Goal: Task Accomplishment & Management: Manage account settings

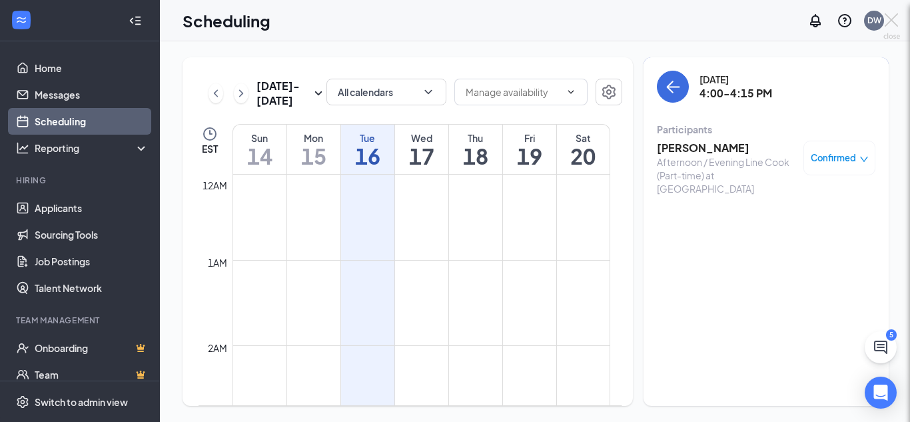
scroll to position [655, 0]
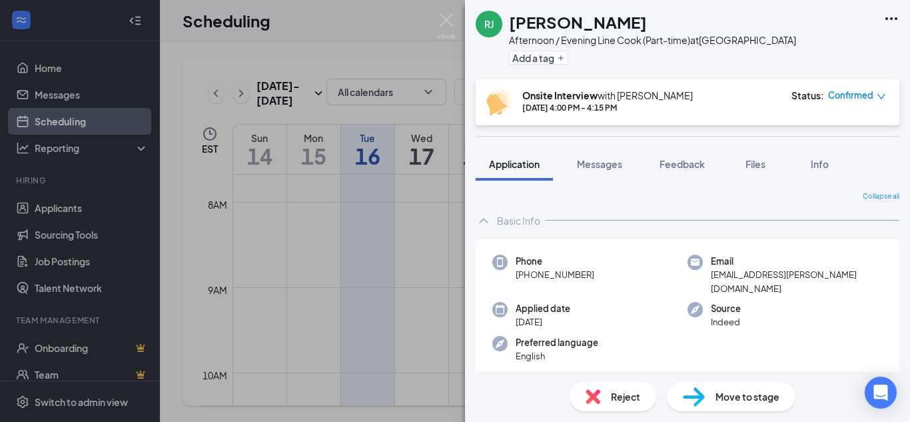
click at [97, 125] on div "[PERSON_NAME] Rhoshun [PERSON_NAME] Afternoon / Evening Line Cook (Part-time) a…" at bounding box center [455, 211] width 910 height 422
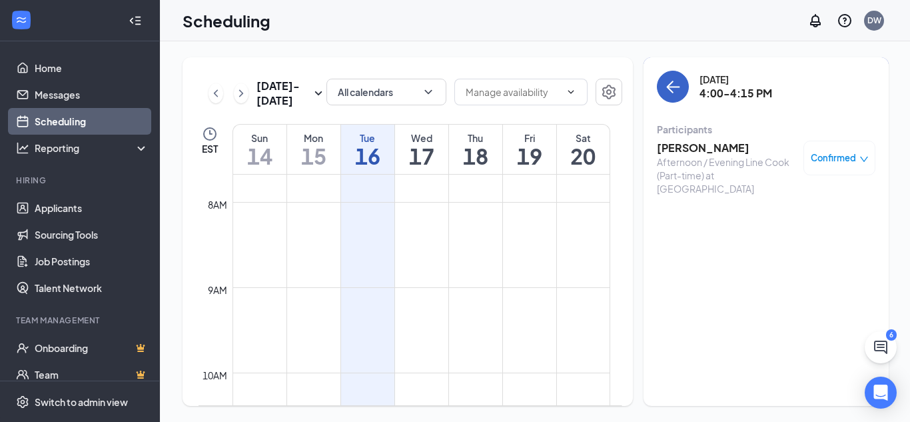
click at [673, 87] on icon "ArrowLeft" at bounding box center [674, 87] width 13 height 1
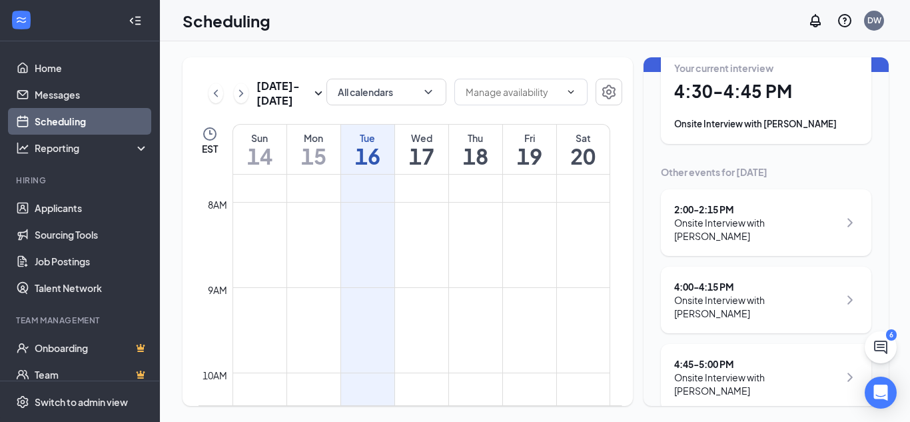
scroll to position [87, 0]
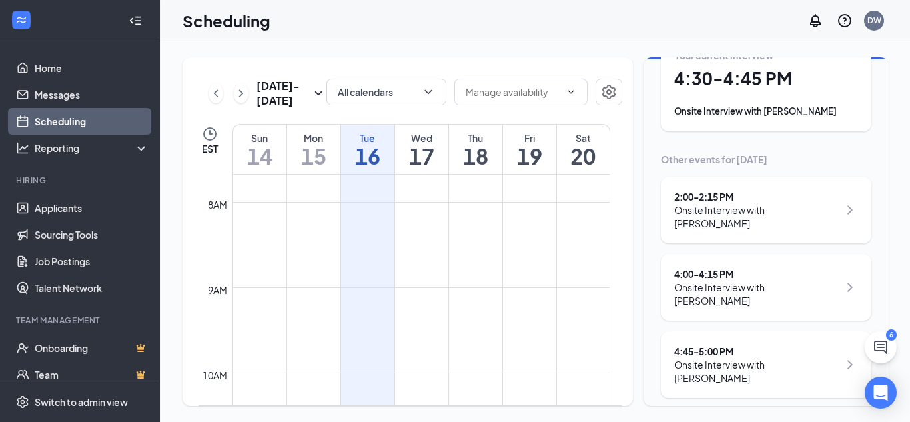
click at [822, 365] on div "Onsite Interview with [PERSON_NAME]" at bounding box center [756, 371] width 165 height 27
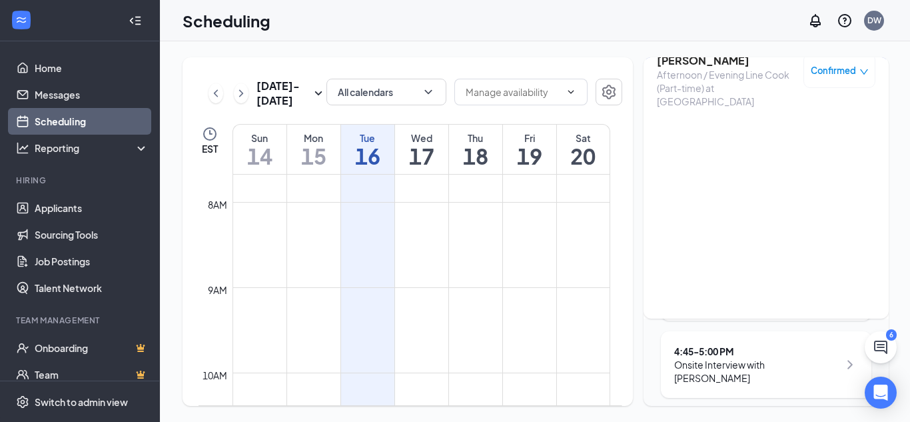
click at [842, 360] on icon "ChevronRight" at bounding box center [850, 365] width 16 height 16
click at [848, 361] on icon "ChevronRight" at bounding box center [850, 365] width 5 height 9
click at [793, 359] on div "Onsite Interview with [PERSON_NAME]" at bounding box center [756, 371] width 165 height 27
click at [723, 73] on div "Afternoon / Evening Line Cook (Part-time) at [GEOGRAPHIC_DATA]" at bounding box center [727, 88] width 140 height 40
click at [91, 121] on link "Scheduling" at bounding box center [92, 121] width 114 height 27
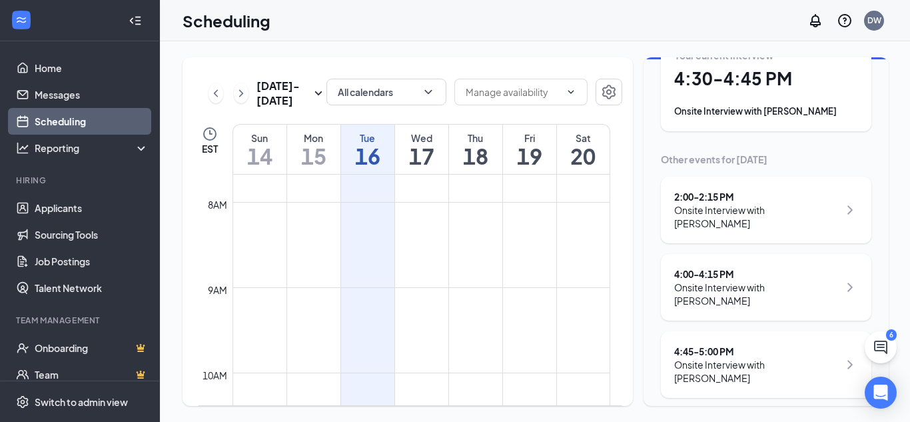
click at [815, 365] on div "Onsite Interview with [PERSON_NAME]" at bounding box center [756, 371] width 165 height 27
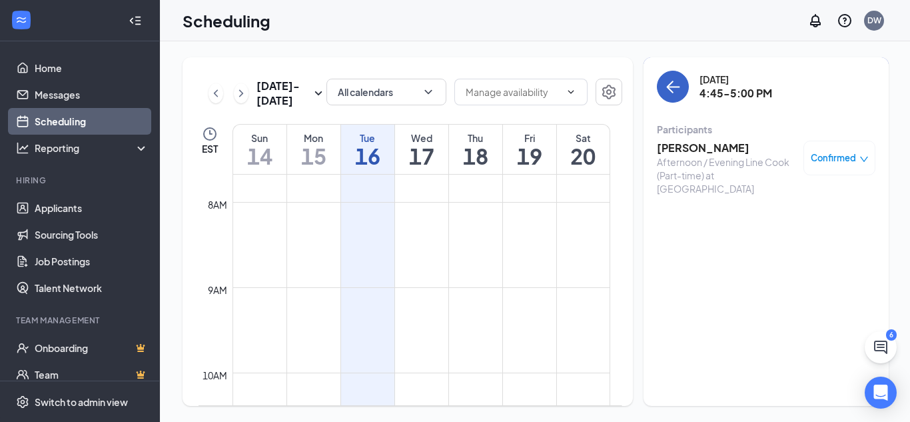
click at [668, 87] on icon "ArrowLeft" at bounding box center [674, 87] width 13 height 1
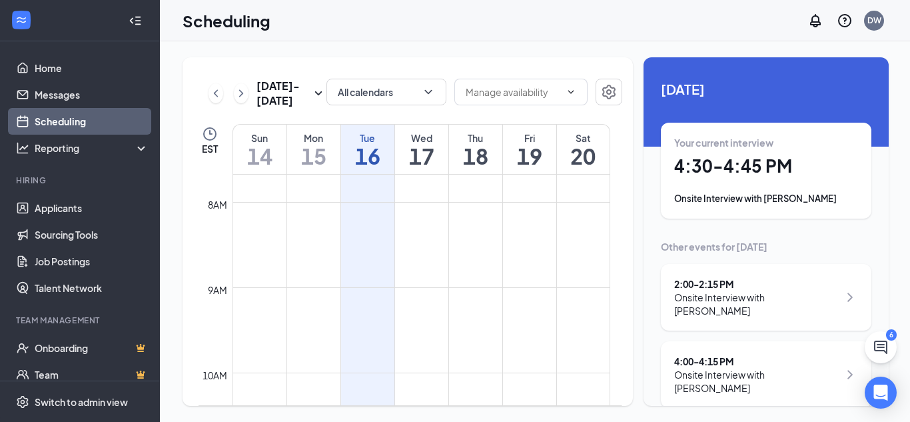
click at [783, 179] on div "Your current interview 4:30 - 4:45 PM Onsite Interview with [PERSON_NAME]" at bounding box center [766, 170] width 184 height 69
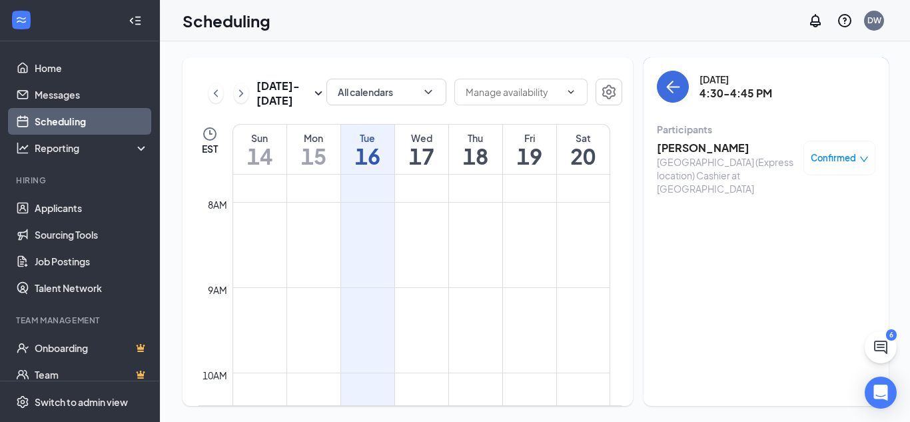
click at [732, 149] on h3 "[PERSON_NAME]" at bounding box center [727, 148] width 140 height 15
click at [732, 149] on body "Home Messages Scheduling Reporting Hiring Applicants Sourcing Tools Job Posting…" at bounding box center [455, 211] width 910 height 422
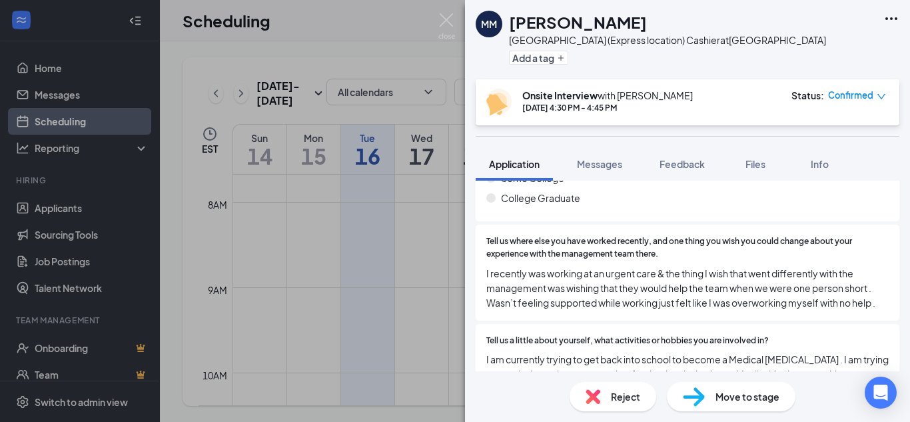
scroll to position [590, 0]
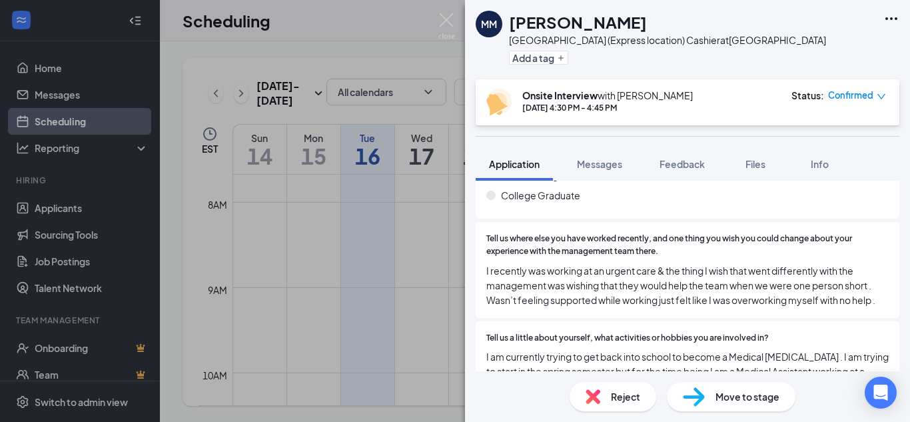
click at [57, 121] on div "MM [PERSON_NAME][GEOGRAPHIC_DATA] (Express location) Cashier at [GEOGRAPHIC_DAT…" at bounding box center [455, 211] width 910 height 422
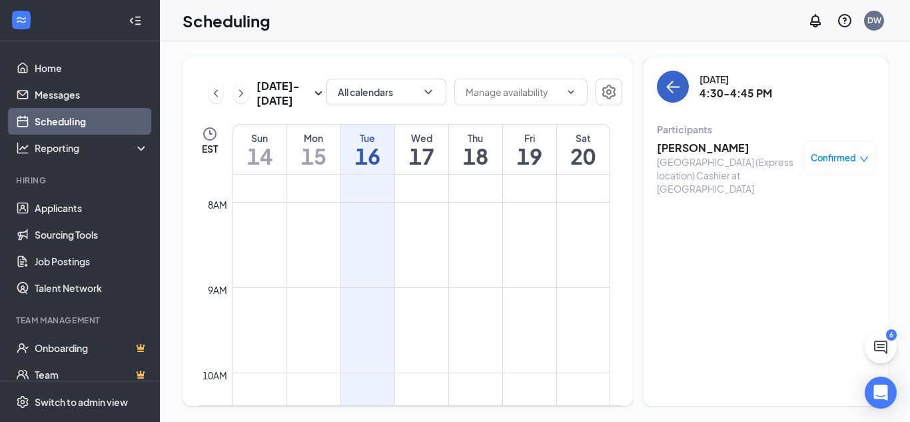
click at [673, 88] on icon "ArrowLeft" at bounding box center [673, 87] width 16 height 16
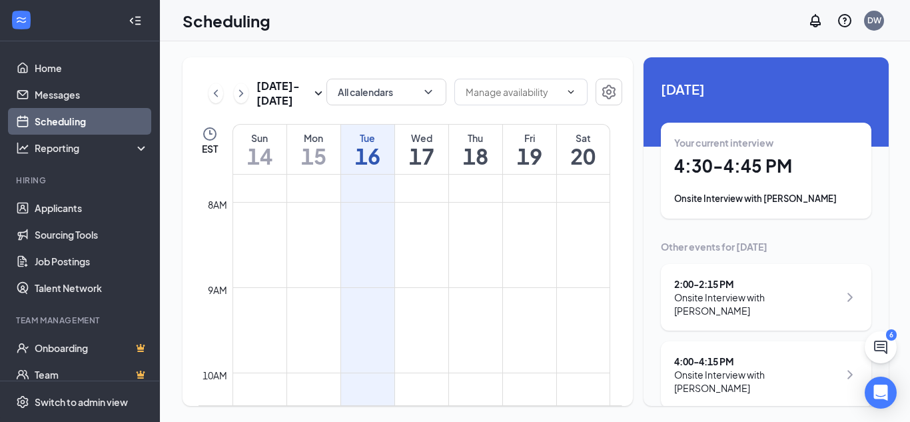
scroll to position [87, 0]
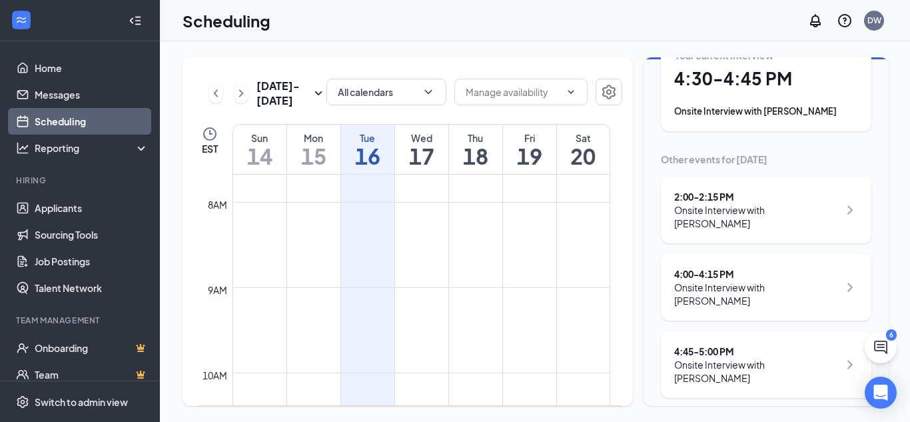
click at [848, 361] on icon "ChevronRight" at bounding box center [850, 365] width 5 height 9
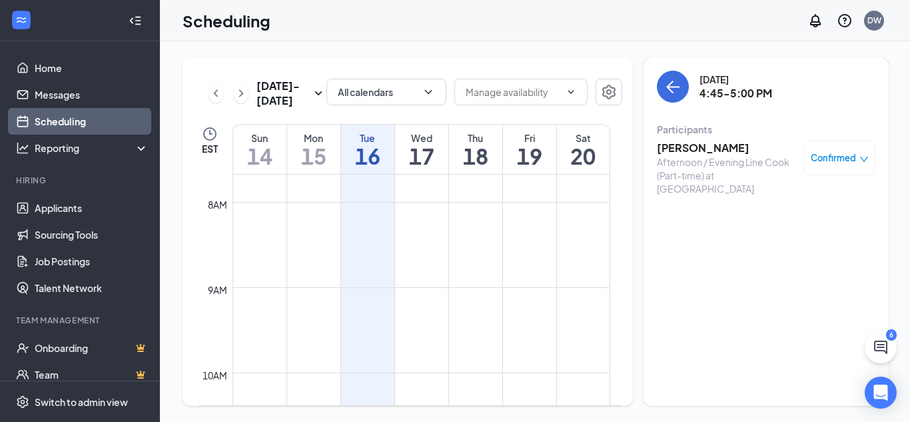
click at [704, 147] on h3 "[PERSON_NAME]" at bounding box center [727, 148] width 140 height 15
click at [704, 147] on body "Home Messages Scheduling Reporting Hiring Applicants Sourcing Tools Job Posting…" at bounding box center [455, 211] width 910 height 422
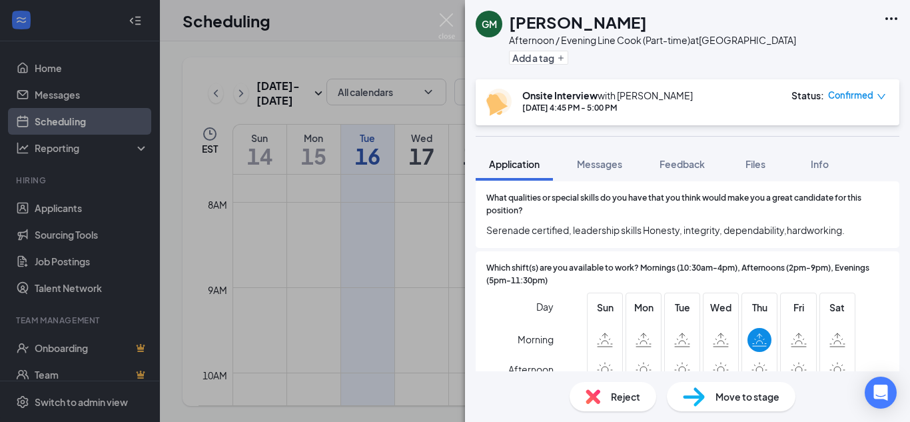
scroll to position [642, 0]
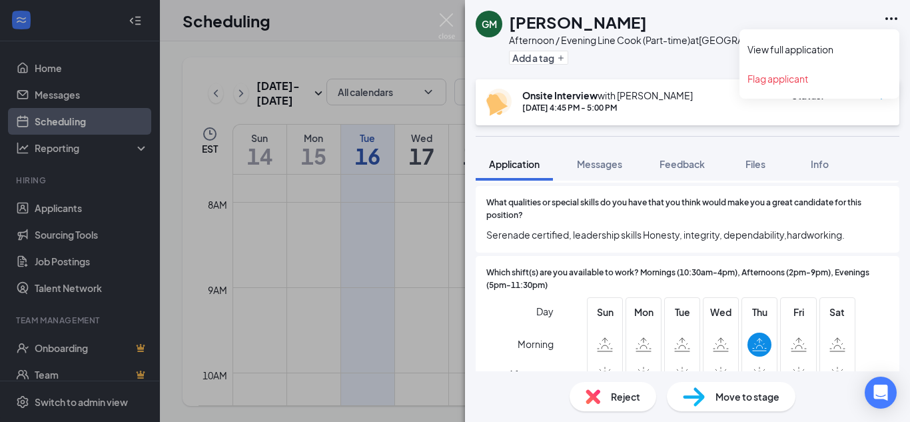
click at [892, 19] on icon "Ellipses" at bounding box center [892, 18] width 12 height 3
click at [825, 54] on link "View full application" at bounding box center [820, 49] width 144 height 13
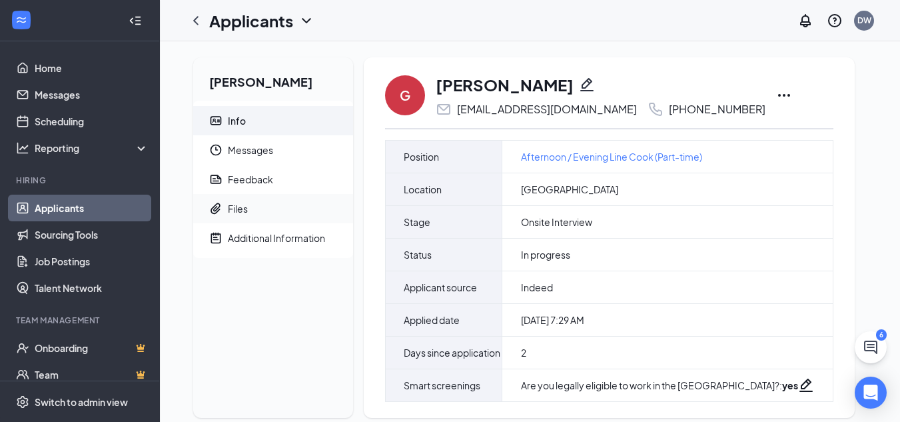
click at [236, 209] on div "Files" at bounding box center [238, 208] width 20 height 13
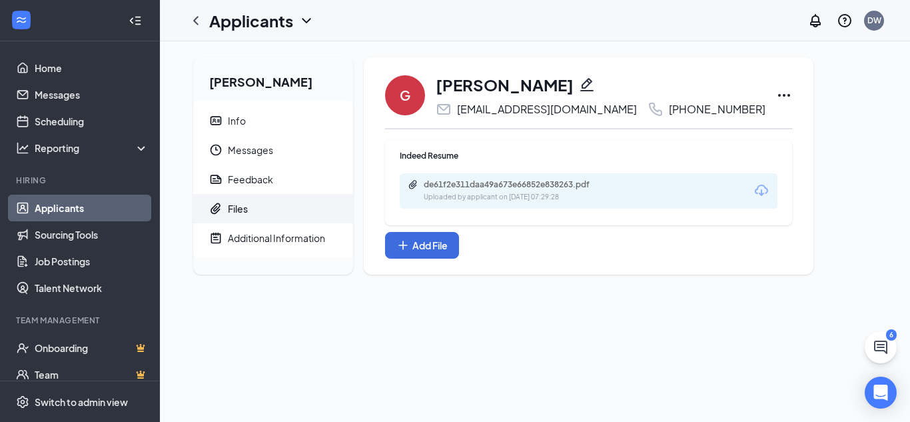
click at [646, 196] on div "de61f2e311daa49a673e66852e838263.pdf Uploaded by applicant on Sep 14, 2025 at 0…" at bounding box center [589, 190] width 378 height 35
click at [625, 201] on div "de61f2e311daa49a673e66852e838263.pdf Uploaded by applicant on Sep 14, 2025 at 0…" at bounding box center [589, 190] width 378 height 35
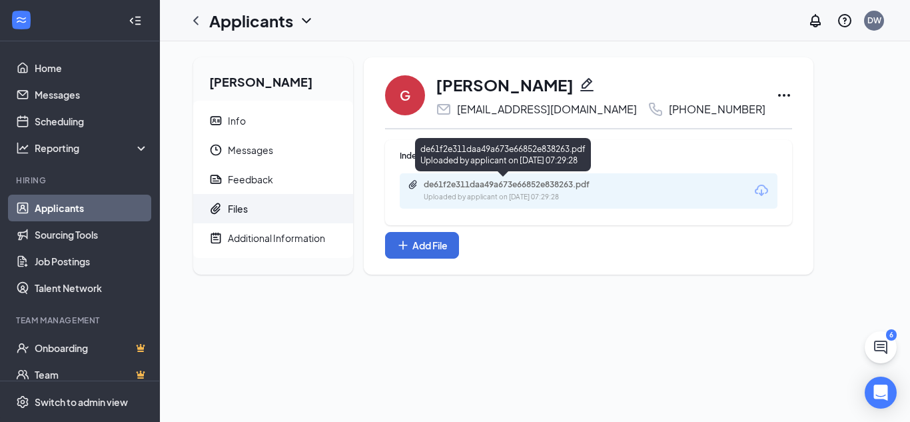
click at [606, 195] on div "Uploaded by applicant on Sep 14, 2025 at 07:29:28" at bounding box center [524, 197] width 200 height 11
